Goal: Check status

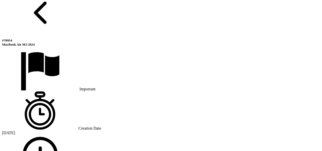
scroll to position [327, 0]
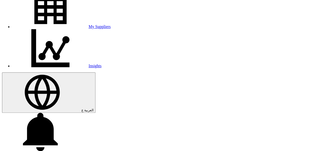
scroll to position [124, 0]
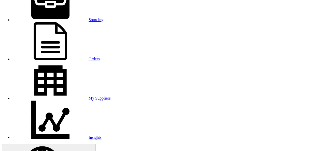
scroll to position [25, 0]
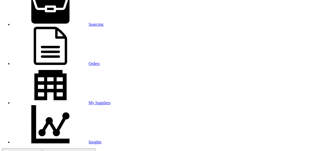
click at [68, 22] on link "Sourcing" at bounding box center [57, 24] width 91 height 4
